Goal: Information Seeking & Learning: Learn about a topic

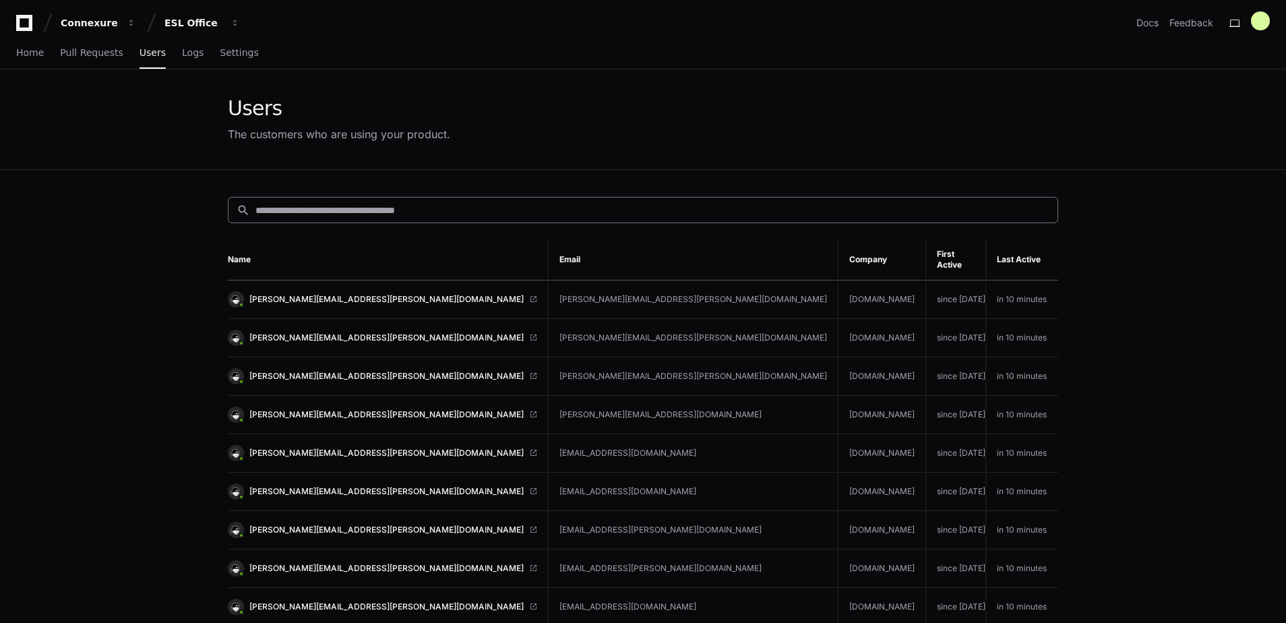
click at [348, 220] on div "search" at bounding box center [643, 210] width 830 height 26
type input "*******"
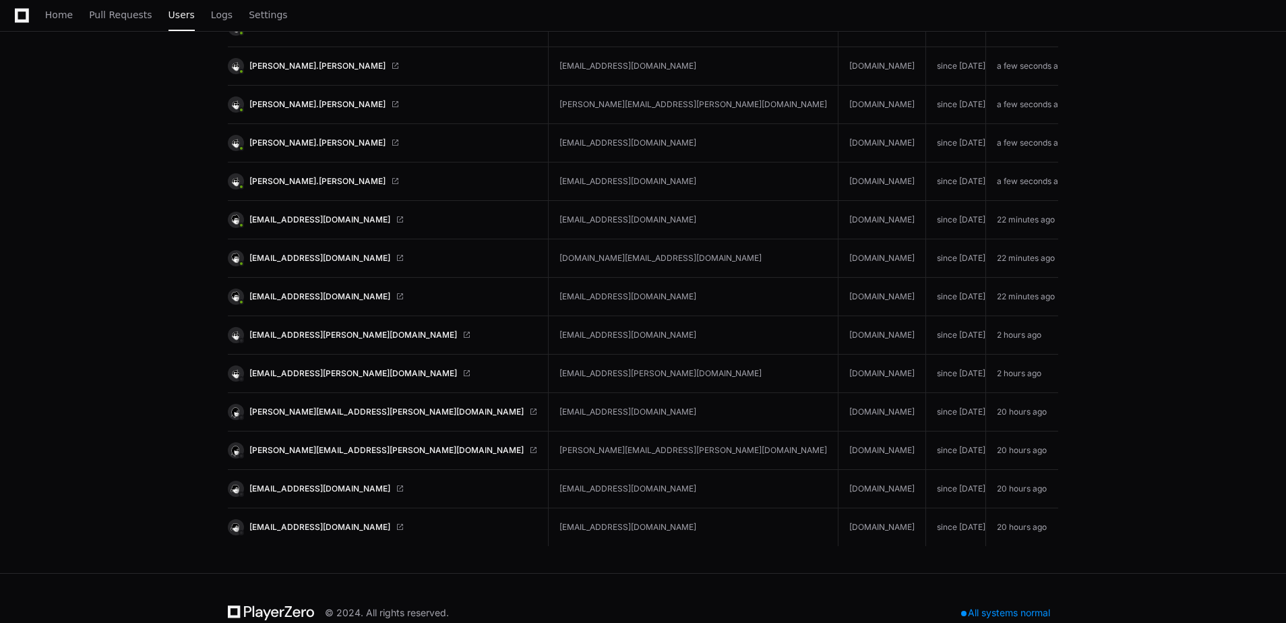
scroll to position [481, 0]
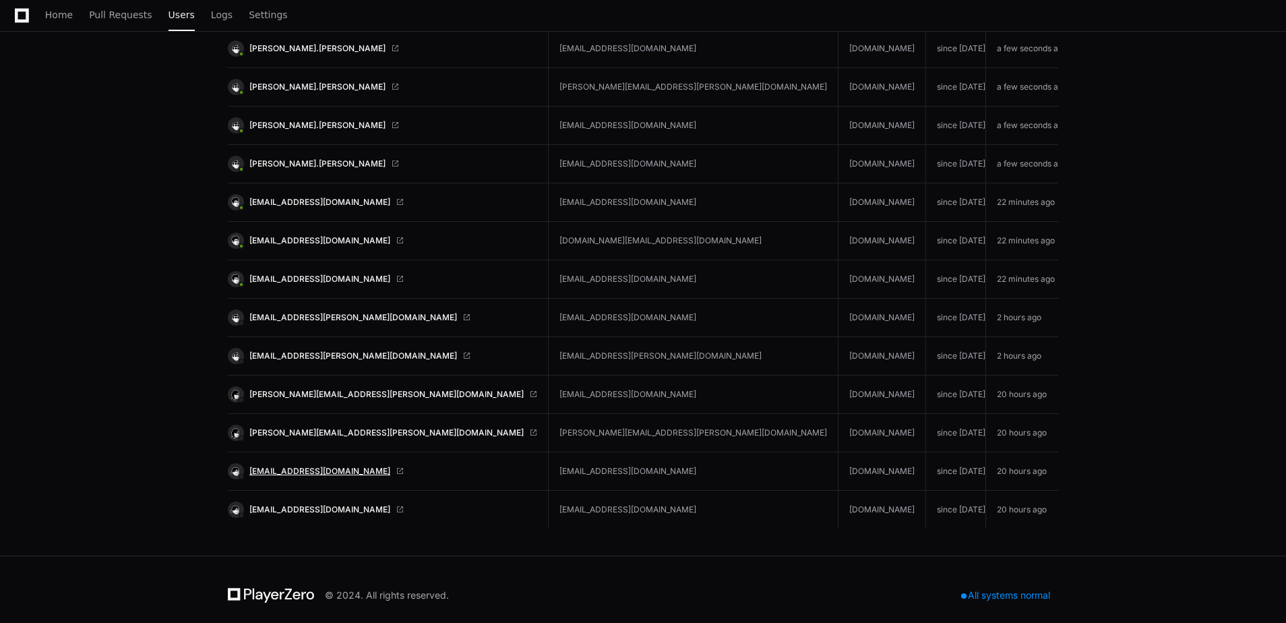
click at [330, 466] on span "[EMAIL_ADDRESS][DOMAIN_NAME]" at bounding box center [319, 471] width 141 height 11
click at [330, 197] on span "[EMAIL_ADDRESS][DOMAIN_NAME]" at bounding box center [319, 202] width 141 height 11
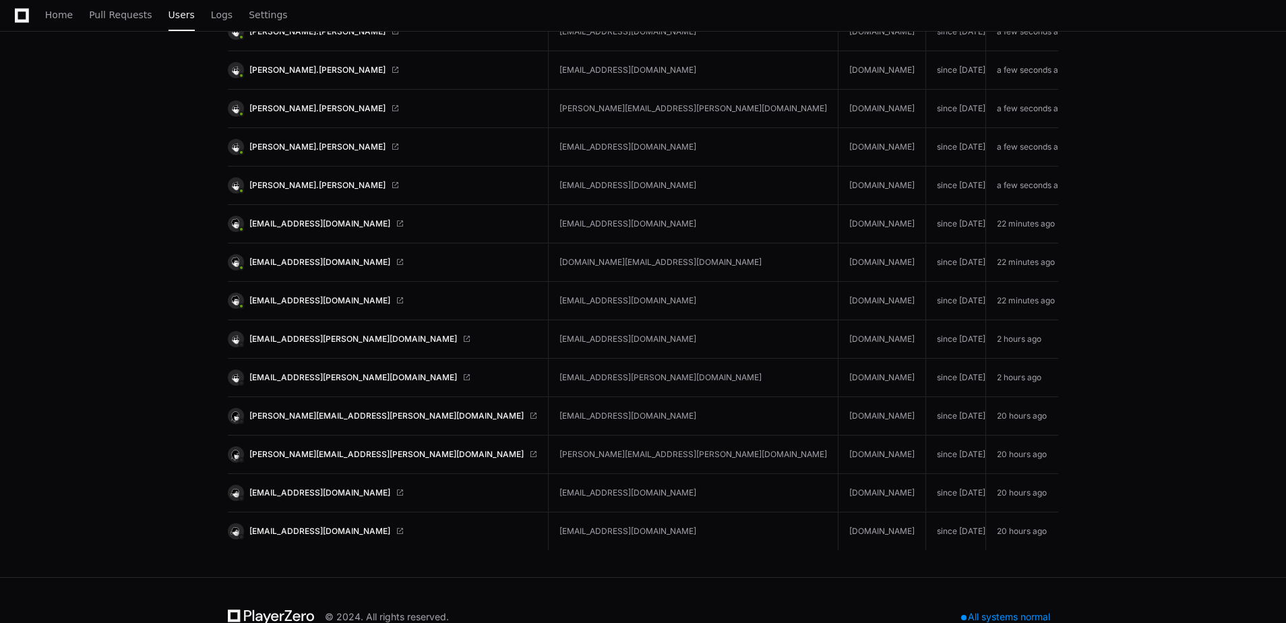
scroll to position [459, 0]
click at [350, 411] on span "[PERSON_NAME][EMAIL_ADDRESS][PERSON_NAME][DOMAIN_NAME]" at bounding box center [386, 416] width 274 height 11
click at [211, 18] on span "Logs" at bounding box center [222, 15] width 22 height 8
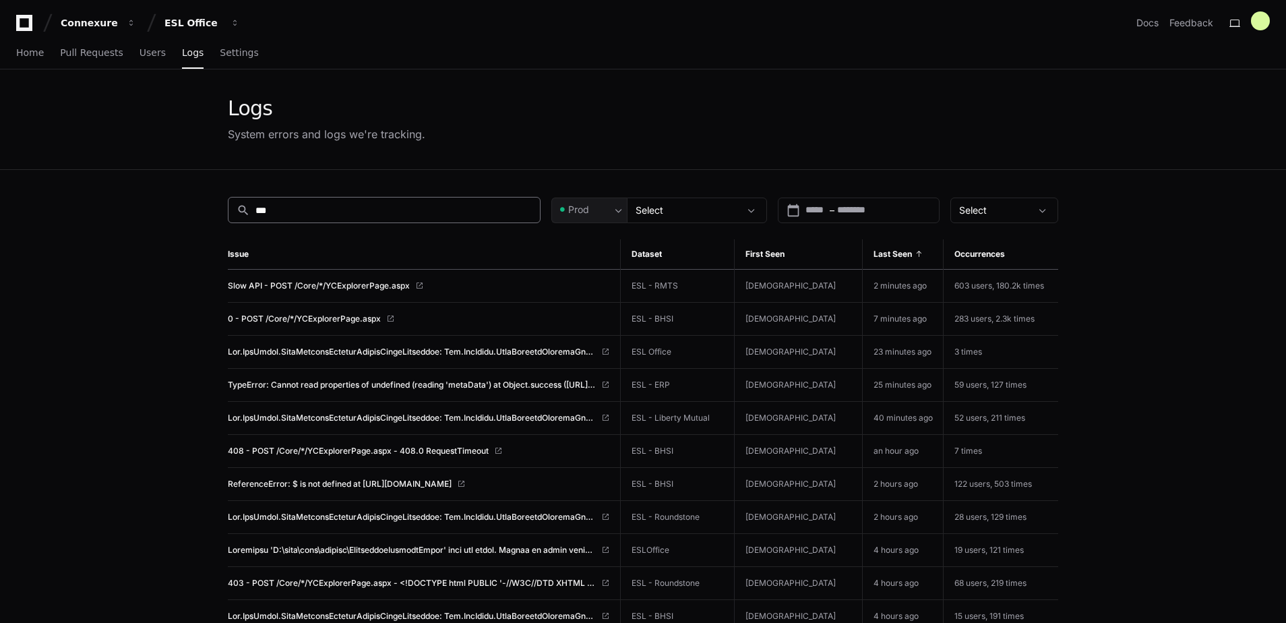
click at [354, 201] on div "search ***" at bounding box center [384, 210] width 313 height 26
type input "*"
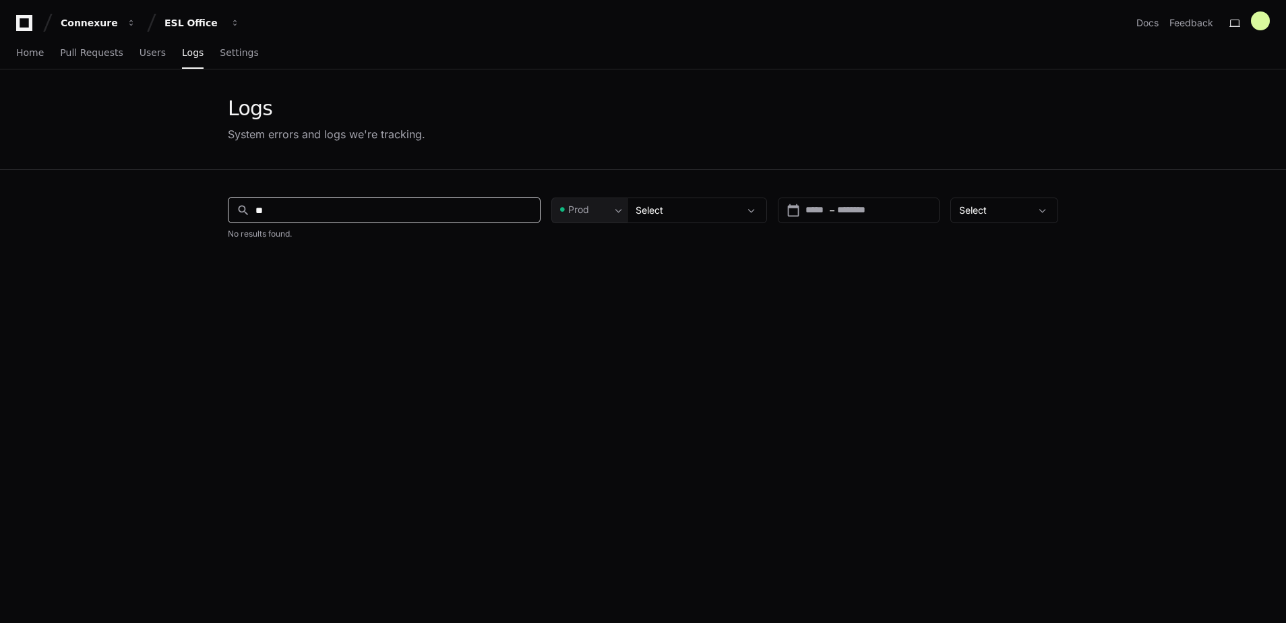
type input "*"
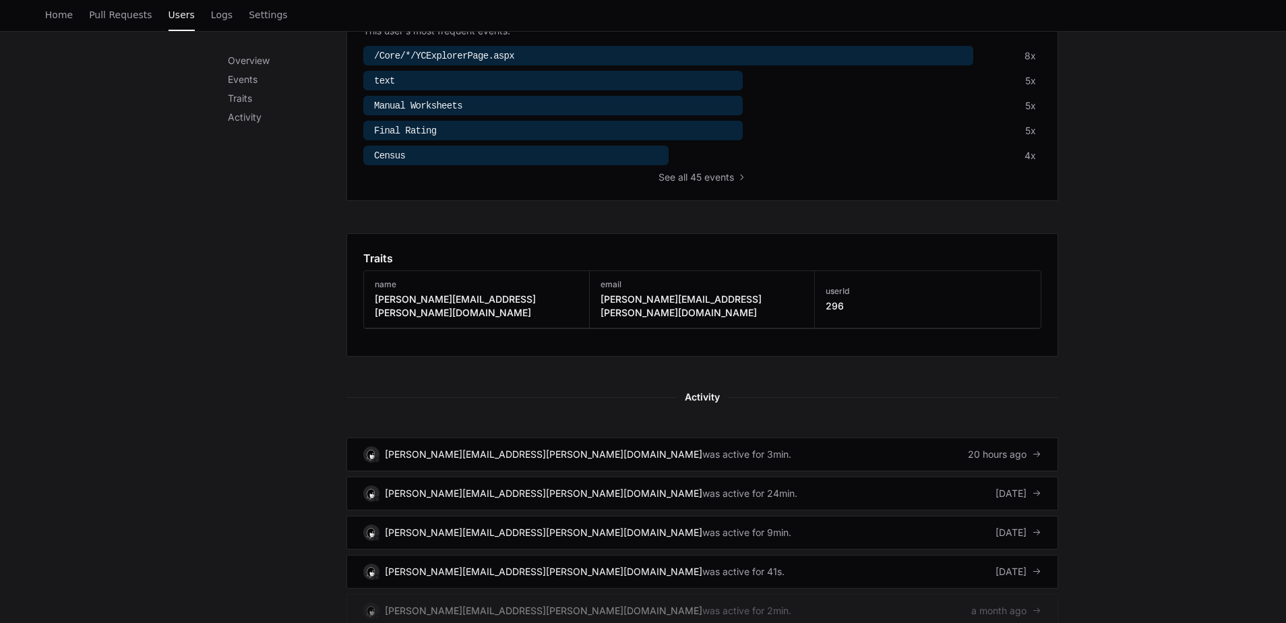
scroll to position [497, 0]
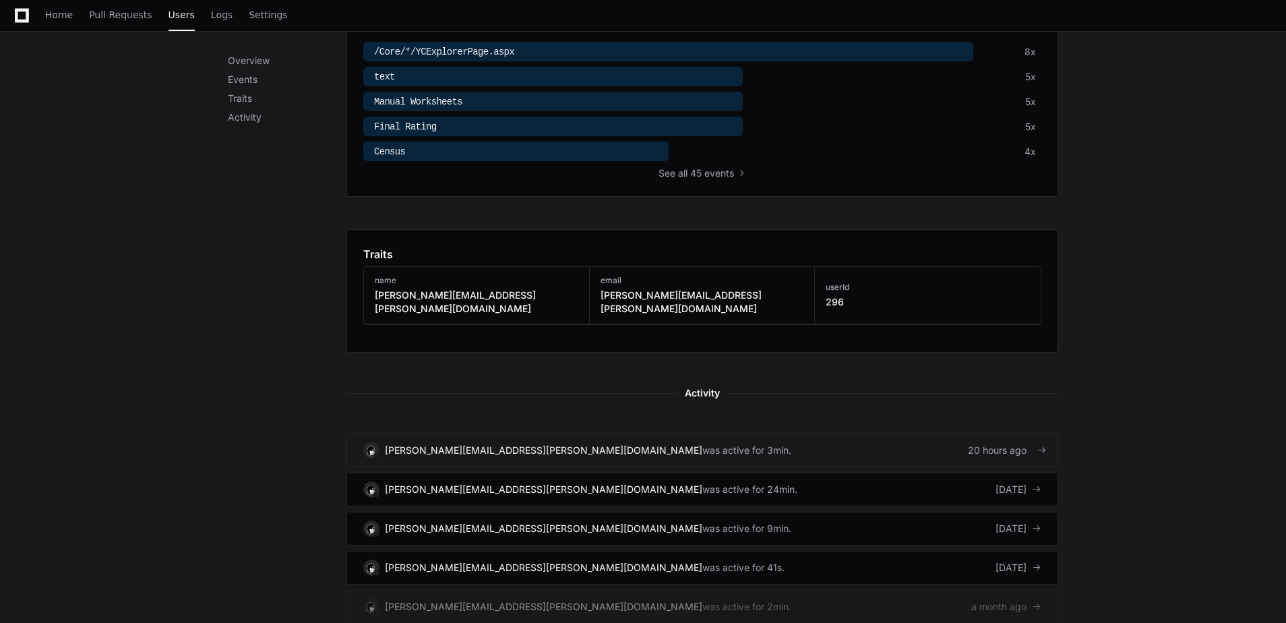
click at [1005, 443] on div "20 hours ago" at bounding box center [1004, 449] width 73 height 13
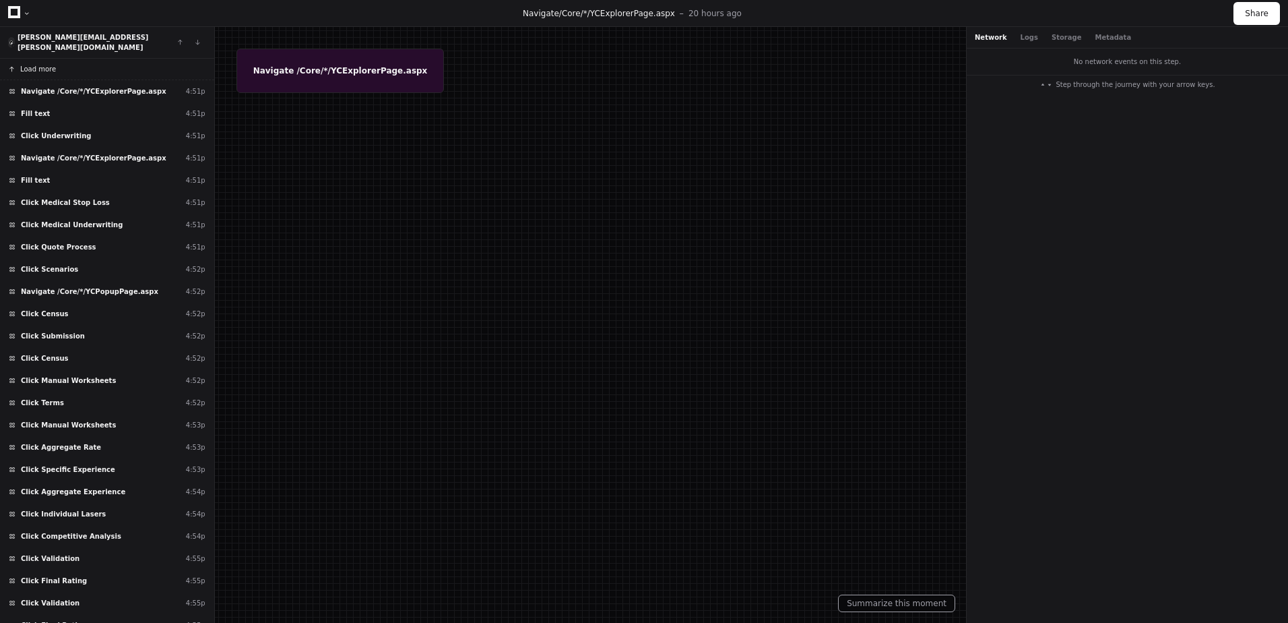
click at [73, 59] on button "Load more" at bounding box center [107, 70] width 214 height 22
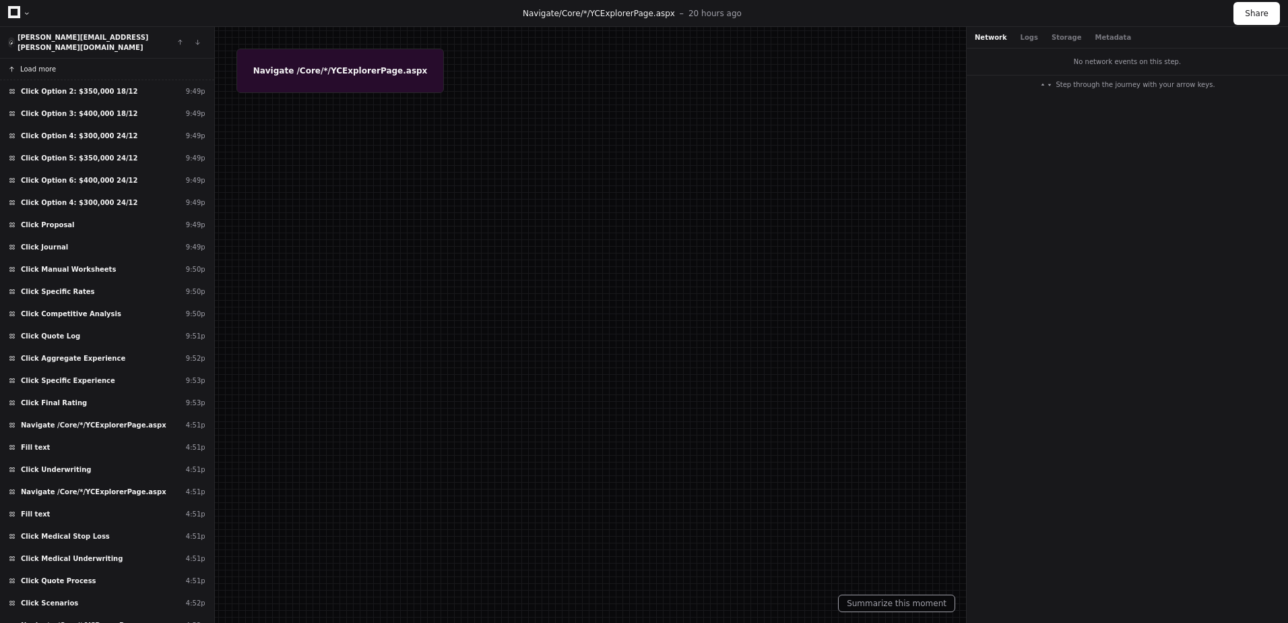
click at [46, 64] on span "Load more" at bounding box center [38, 69] width 36 height 10
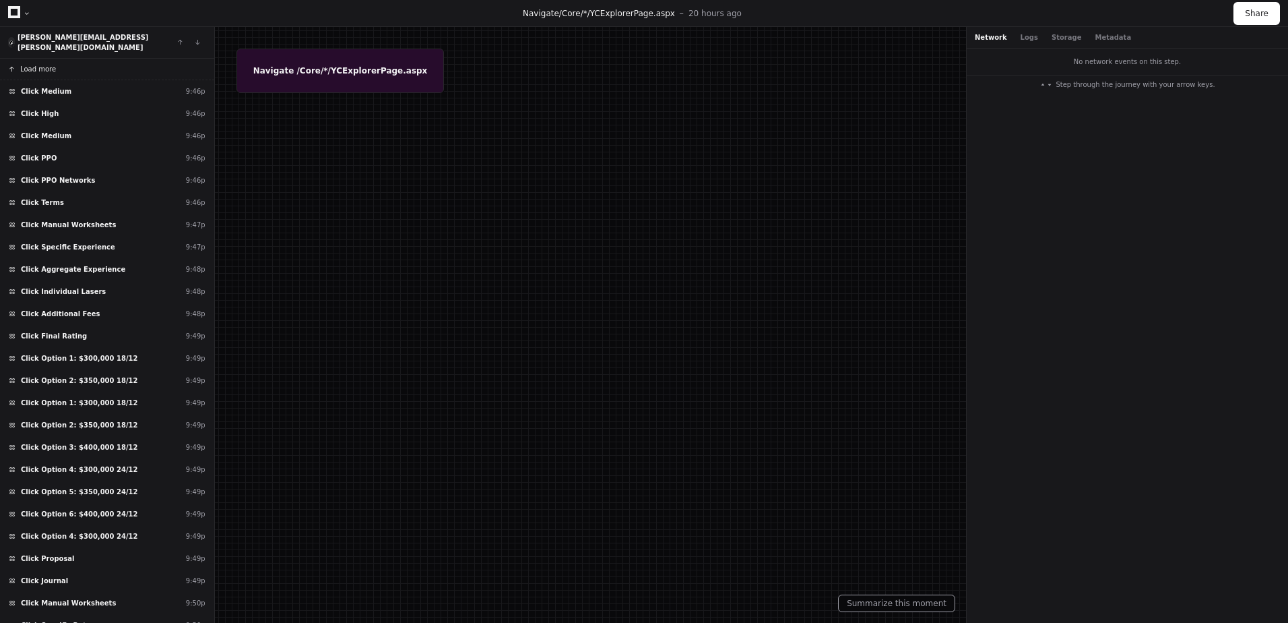
click at [46, 64] on span "Load more" at bounding box center [38, 69] width 36 height 10
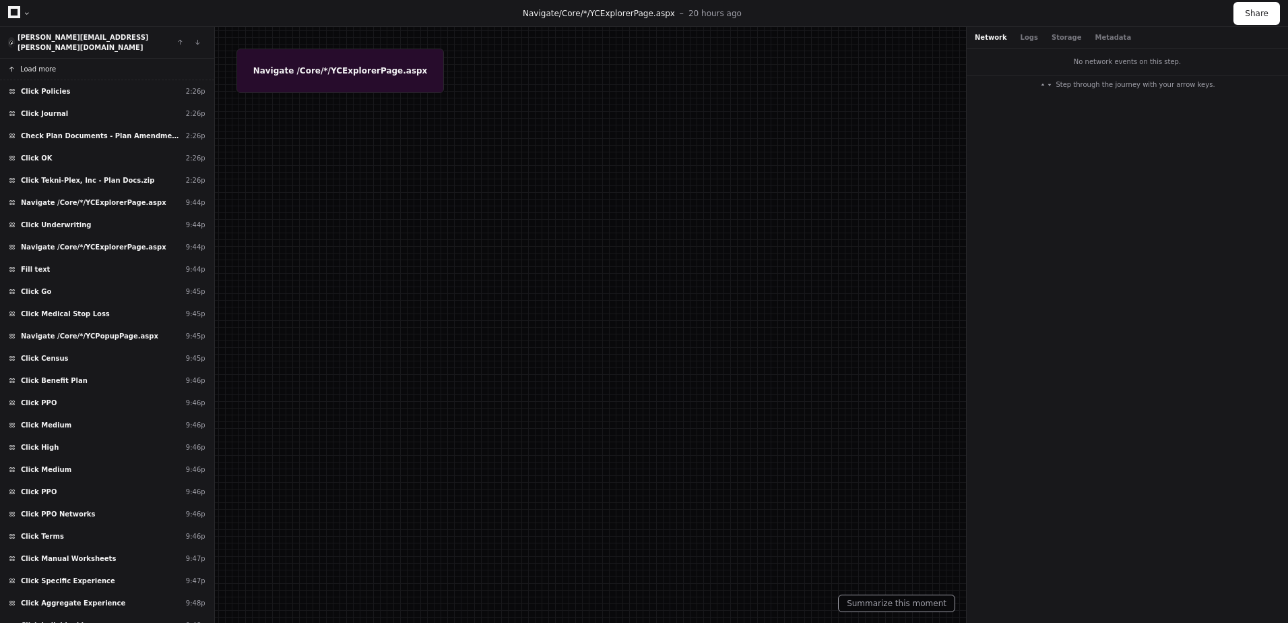
click at [46, 64] on span "Load more" at bounding box center [38, 69] width 36 height 10
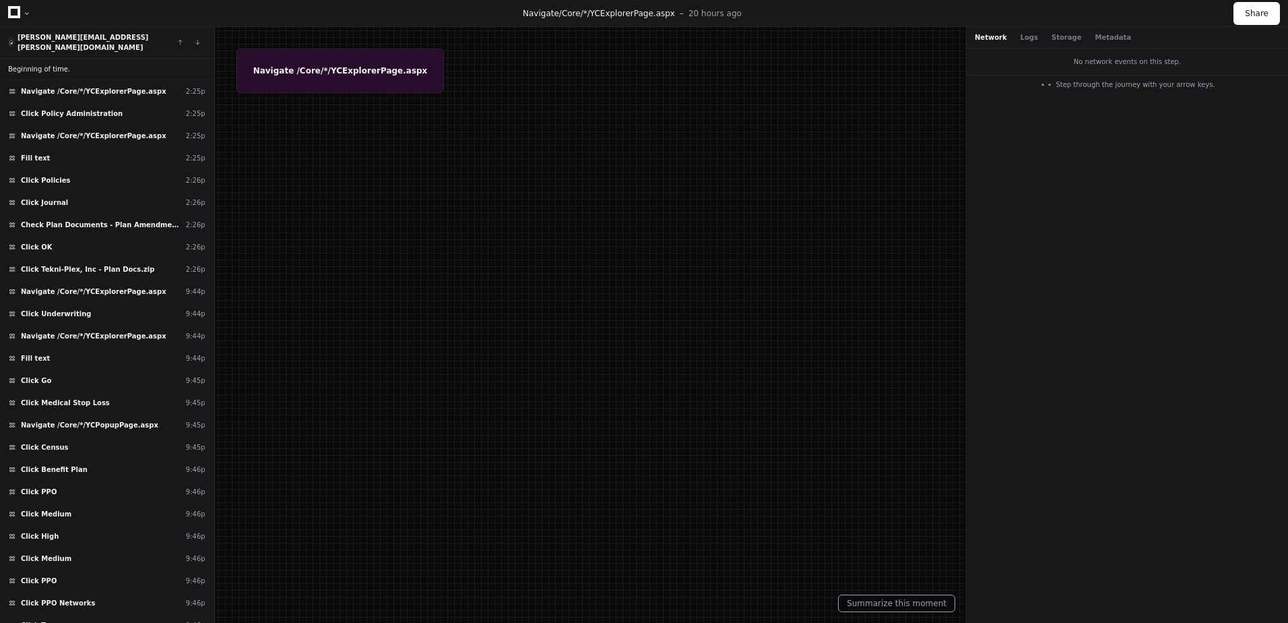
click at [46, 64] on span "Beginning of time." at bounding box center [39, 69] width 62 height 10
